Goal: Task Accomplishment & Management: Complete application form

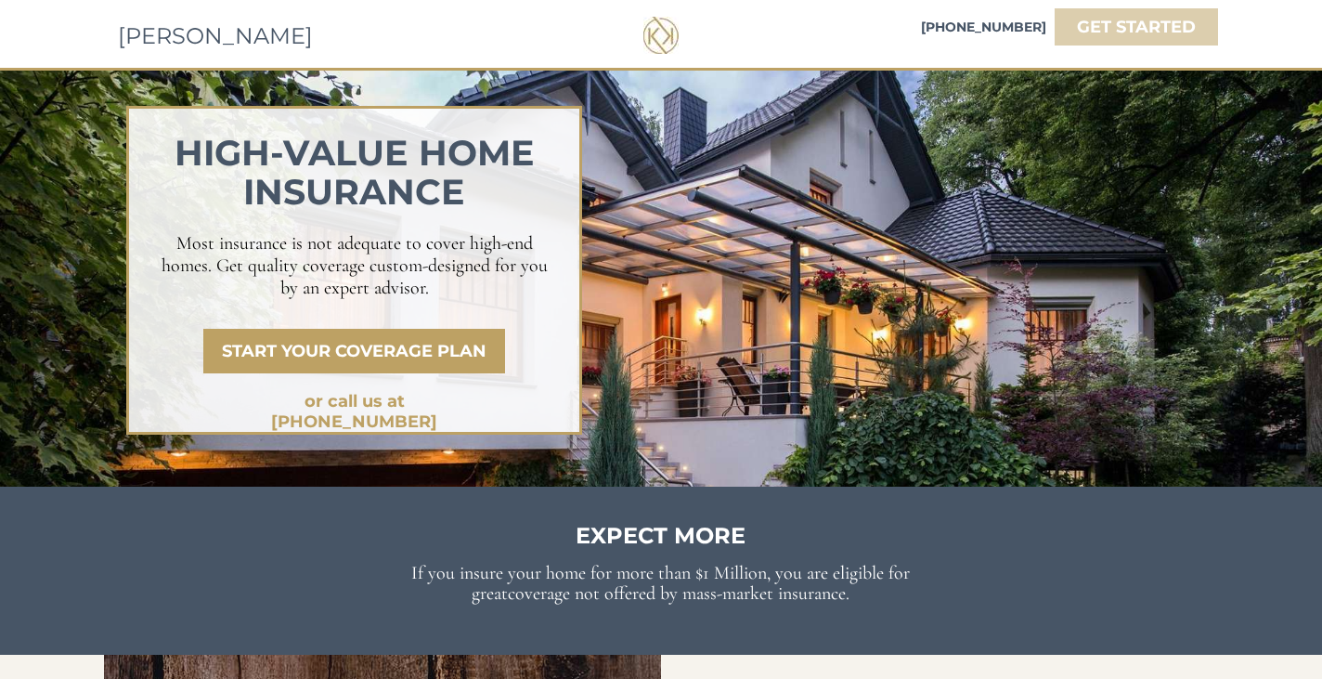
click at [1168, 25] on strong "GET STARTED" at bounding box center [1136, 27] width 119 height 20
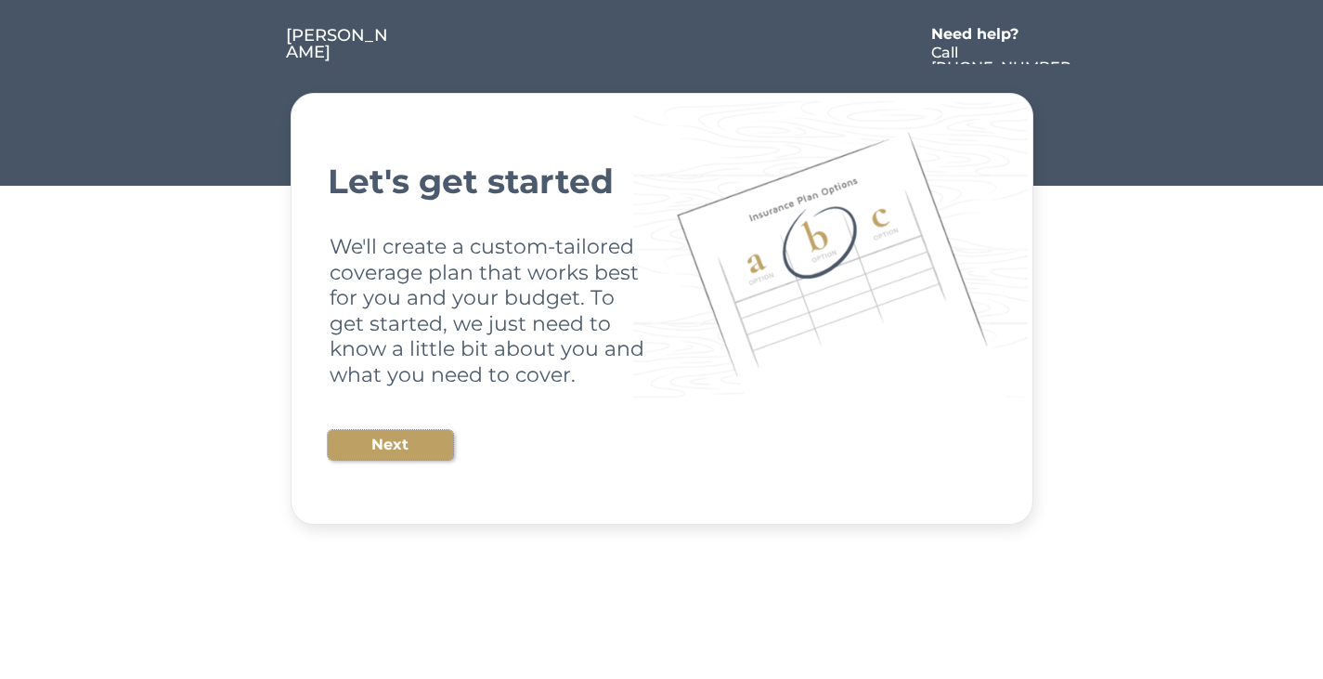
click at [391, 435] on button "Next" at bounding box center [390, 445] width 125 height 30
